Goal: Entertainment & Leisure: Consume media (video, audio)

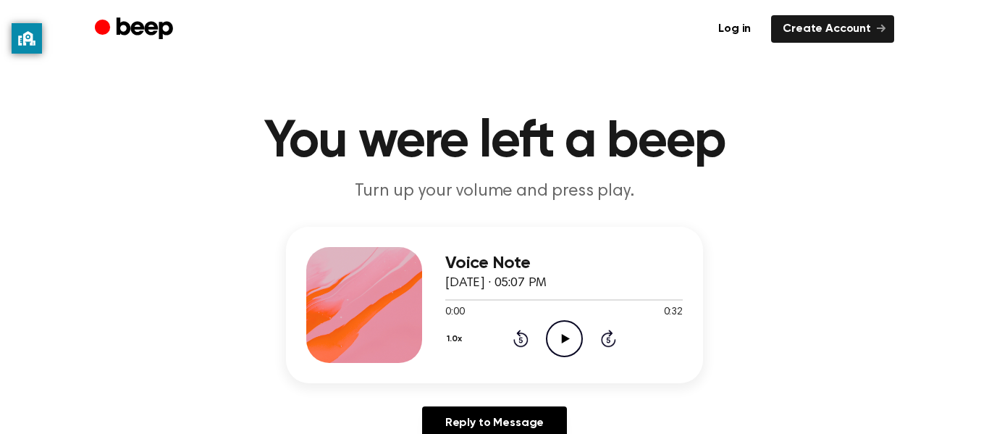
click at [556, 329] on icon "Play Audio" at bounding box center [564, 338] width 37 height 37
click at [566, 334] on icon "Play Audio" at bounding box center [564, 338] width 37 height 37
